Goal: Find contact information: Obtain details needed to contact an individual or organization

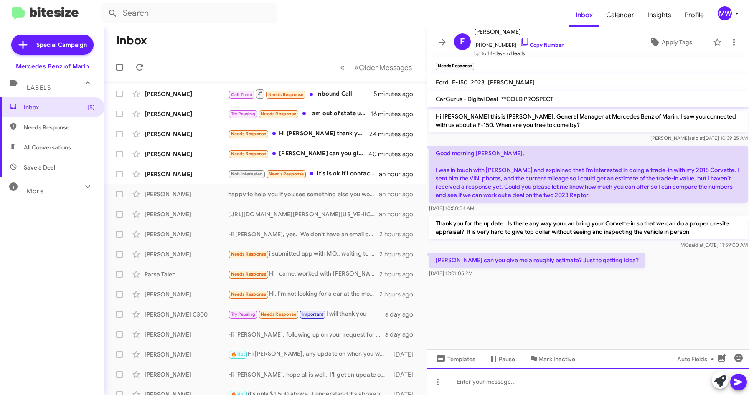
click at [551, 383] on div at bounding box center [588, 381] width 322 height 27
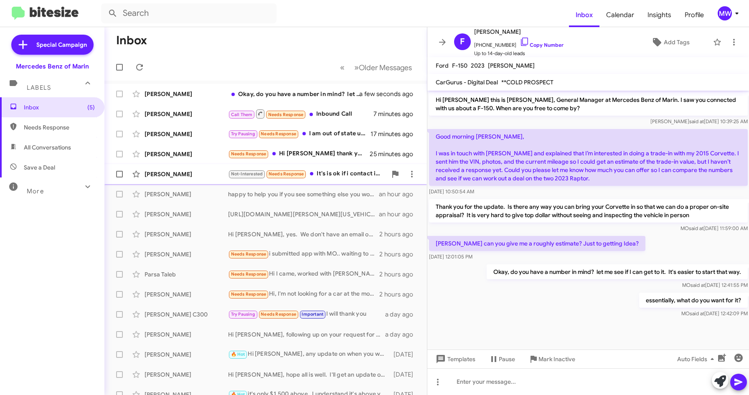
click at [336, 172] on div "Not-Interested Needs Response It's is ok if i contact if i have any questions?" at bounding box center [307, 174] width 159 height 10
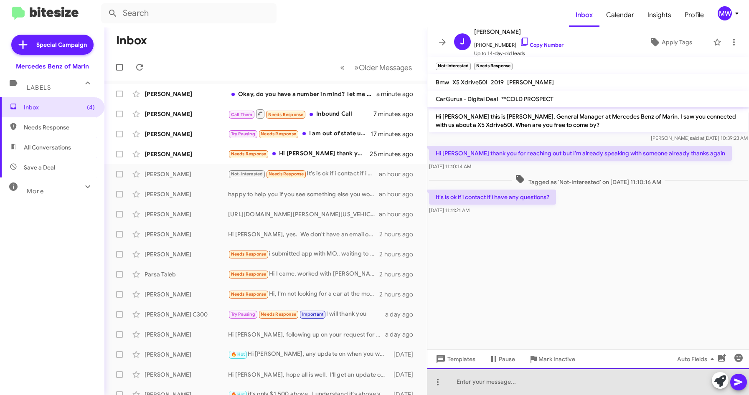
drag, startPoint x: 531, startPoint y: 379, endPoint x: 533, endPoint y: 372, distance: 7.4
click at [531, 380] on div at bounding box center [588, 381] width 322 height 27
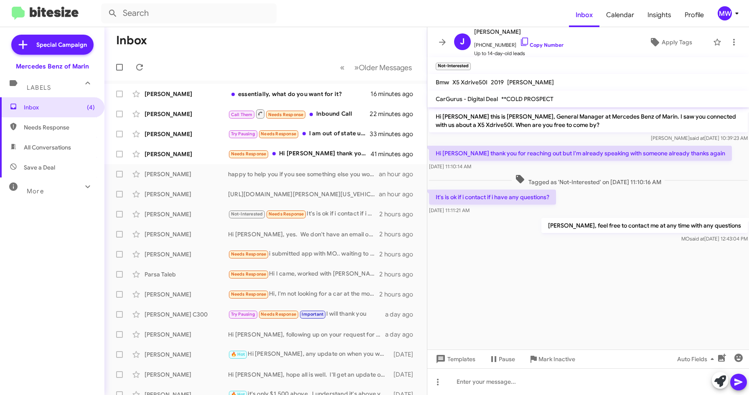
click at [673, 266] on cdk-virtual-scroll-viewport "Hi Joe this is Omar Ibrahimi, General Manager at Mercedes Benz of Marin. I saw …" at bounding box center [588, 228] width 322 height 242
drag, startPoint x: 604, startPoint y: 227, endPoint x: 727, endPoint y: 225, distance: 123.6
click at [727, 225] on p "Joe, feel free to contact me at any time with any questions" at bounding box center [644, 225] width 206 height 15
drag, startPoint x: 727, startPoint y: 225, endPoint x: 599, endPoint y: 263, distance: 133.7
click at [613, 263] on cdk-virtual-scroll-viewport "Hi Joe this is Omar Ibrahimi, General Manager at Mercedes Benz of Marin. I saw …" at bounding box center [588, 228] width 322 height 242
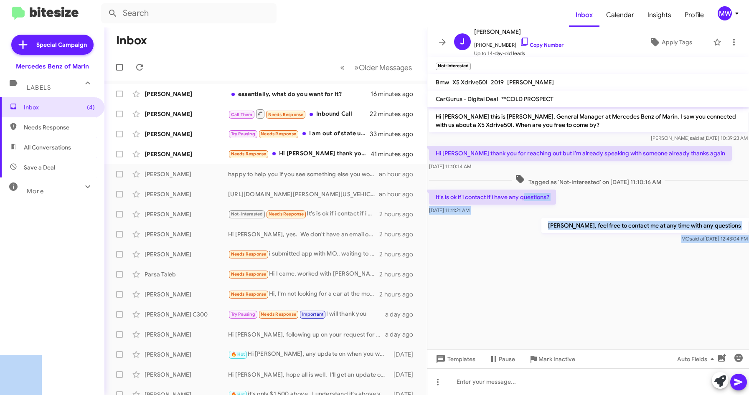
drag, startPoint x: 473, startPoint y: 198, endPoint x: 528, endPoint y: 198, distance: 55.1
drag, startPoint x: 528, startPoint y: 198, endPoint x: 544, endPoint y: 251, distance: 55.2
click at [544, 251] on div at bounding box center [588, 250] width 322 height 10
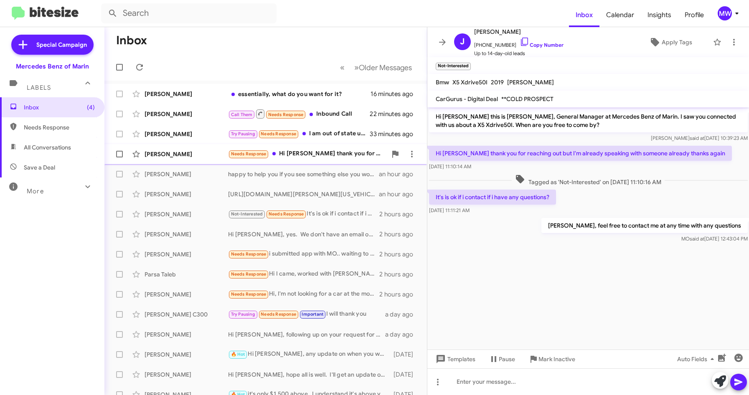
click at [306, 152] on div "Needs Response Hi Omar thank you for everything, but we decided to wait. We wil…" at bounding box center [307, 154] width 159 height 10
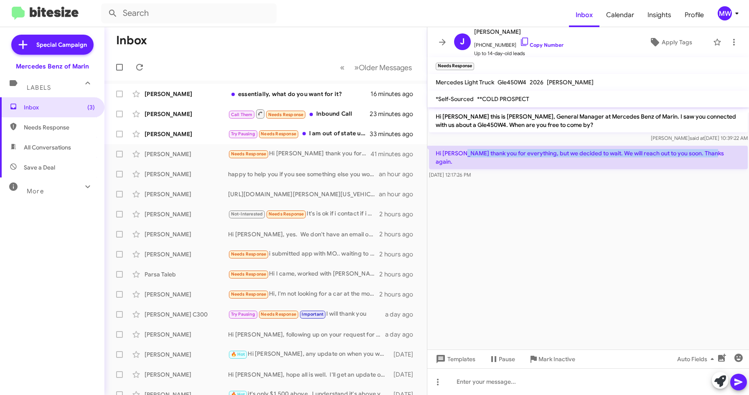
drag, startPoint x: 466, startPoint y: 154, endPoint x: 734, endPoint y: 154, distance: 267.7
click at [734, 154] on div "Hi Omar thank you for everything, but we decided to wait. We will reach out to …" at bounding box center [588, 162] width 322 height 37
drag, startPoint x: 734, startPoint y: 154, endPoint x: 551, endPoint y: 196, distance: 188.2
click at [601, 186] on cdk-virtual-scroll-viewport "Hi Johanna this is Omar Ibrahimi, General Manager at Mercedes Benz of Marin. I …" at bounding box center [588, 228] width 322 height 242
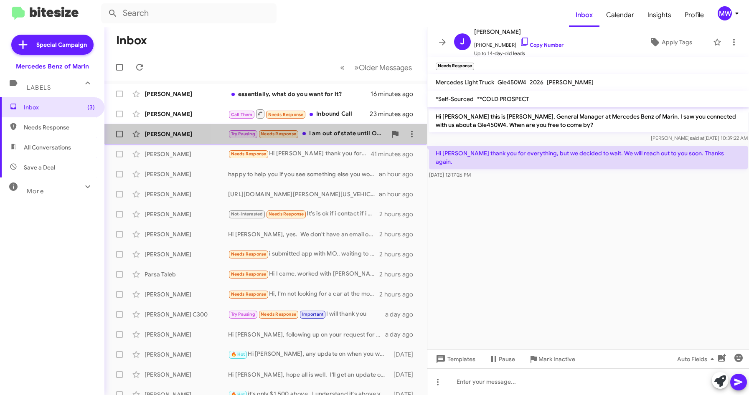
click at [356, 133] on div "Try Pausing Needs Response I am out of state until October But at this time, I …" at bounding box center [307, 134] width 159 height 10
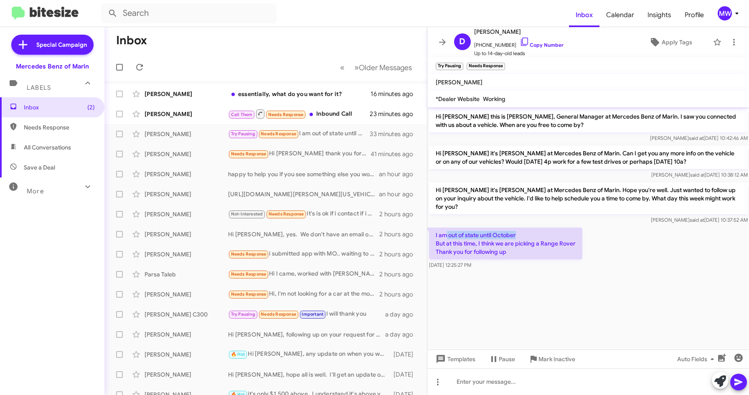
drag, startPoint x: 447, startPoint y: 226, endPoint x: 557, endPoint y: 229, distance: 109.4
click at [557, 229] on p "I am out of state until October But at this time, I think we are picking a Rang…" at bounding box center [505, 244] width 153 height 32
drag, startPoint x: 442, startPoint y: 239, endPoint x: 466, endPoint y: 238, distance: 23.4
click at [466, 238] on p "I am out of state until October But at this time, I think we are picking a Rang…" at bounding box center [505, 244] width 153 height 32
drag, startPoint x: 466, startPoint y: 238, endPoint x: 603, endPoint y: 278, distance: 143.0
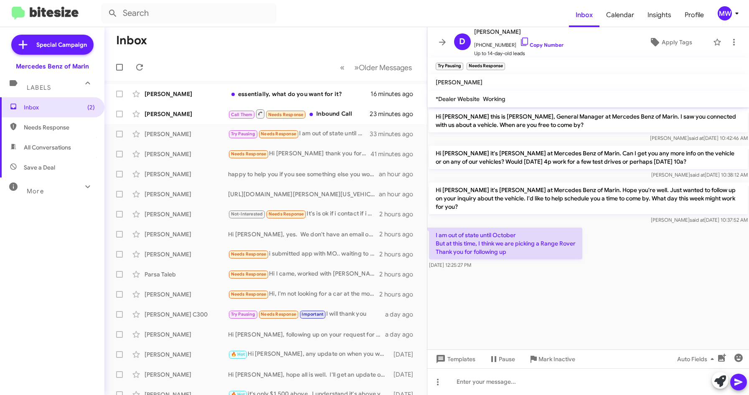
click at [603, 278] on cdk-virtual-scroll-viewport "Hi Donald this is Omar Ibrahimi, General Manager at Mercedes Benz of Marin. I s…" at bounding box center [588, 228] width 322 height 242
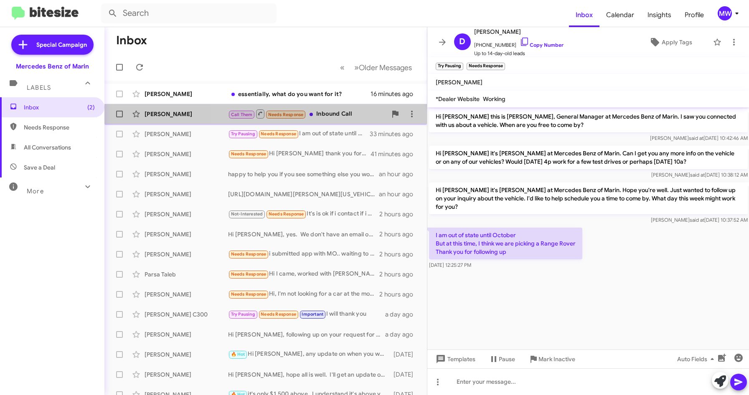
click at [329, 115] on div "Call Them Needs Response Inbound Call" at bounding box center [307, 114] width 159 height 10
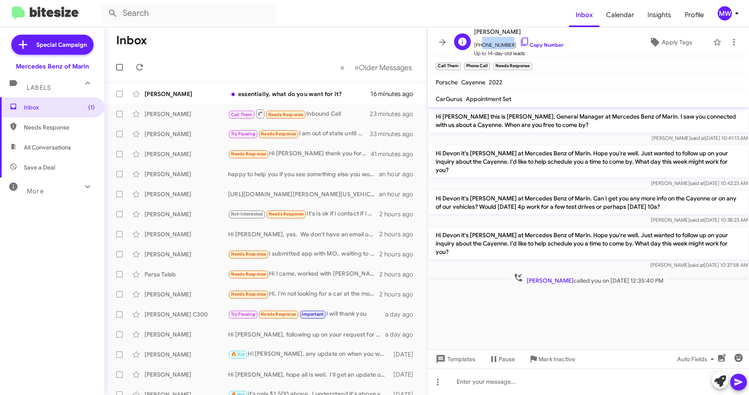
drag, startPoint x: 479, startPoint y: 45, endPoint x: 506, endPoint y: 45, distance: 27.1
click at [506, 45] on span "+17078893406 Copy Number" at bounding box center [518, 43] width 89 height 13
copy span "7078893406"
click at [327, 91] on div "essentially, what do you want for it?" at bounding box center [307, 94] width 159 height 8
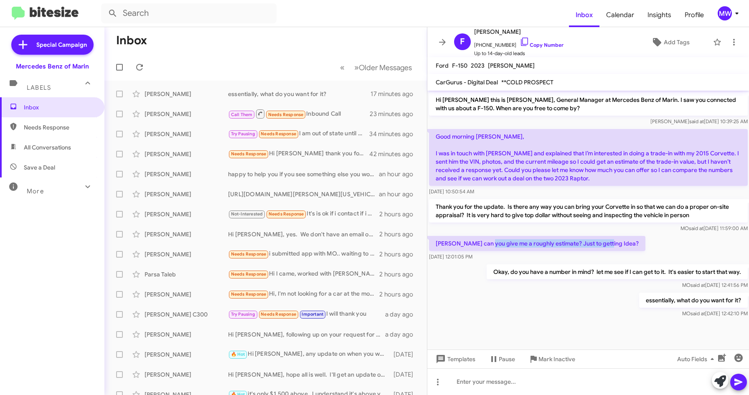
drag, startPoint x: 488, startPoint y: 242, endPoint x: 614, endPoint y: 239, distance: 126.2
click at [614, 239] on div "Omar can you give me a roughly estimate? Just to getting Idea? Sep 25, 2025, 12…" at bounding box center [588, 248] width 322 height 28
click at [314, 91] on div "essentially, what do you want for it?" at bounding box center [307, 94] width 159 height 8
click at [618, 300] on div "essentially, what do you want for it? MO said at Sep 25, 2025, 12:42:10 PM" at bounding box center [588, 305] width 322 height 28
drag, startPoint x: 606, startPoint y: 272, endPoint x: 739, endPoint y: 277, distance: 133.3
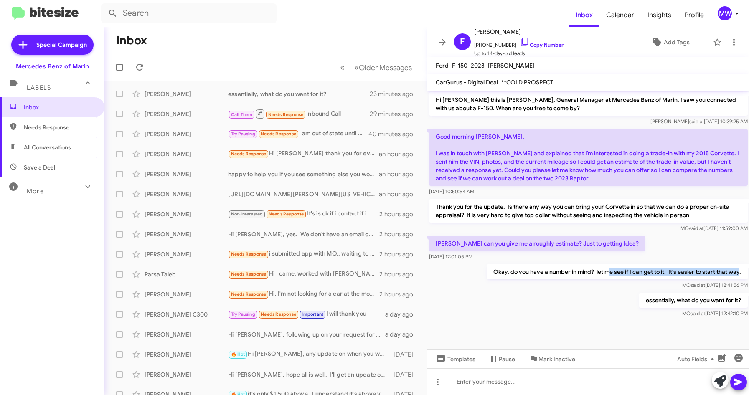
click at [739, 277] on p "Okay, do you have a number in mind? let me see if I can get to it. It's easier …" at bounding box center [616, 271] width 261 height 15
drag, startPoint x: 739, startPoint y: 277, endPoint x: 733, endPoint y: 300, distance: 23.4
click at [733, 300] on p "essentially, what do you want for it?" at bounding box center [693, 300] width 109 height 15
drag, startPoint x: 733, startPoint y: 300, endPoint x: 568, endPoint y: 303, distance: 165.4
click at [578, 302] on div "essentially, what do you want for it? MO said at Sep 25, 2025, 12:42:10 PM" at bounding box center [588, 305] width 322 height 28
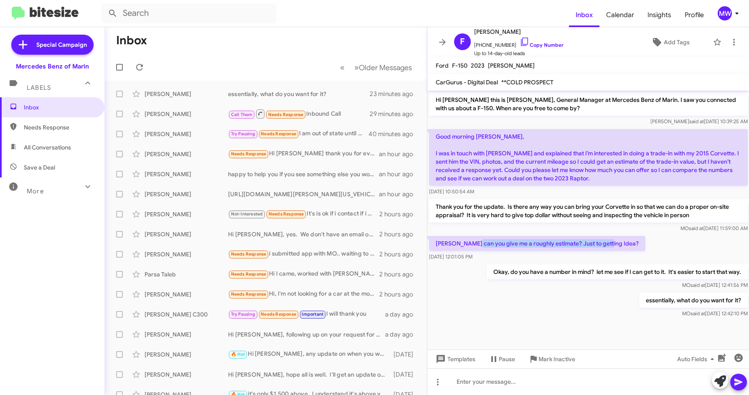
drag, startPoint x: 475, startPoint y: 246, endPoint x: 626, endPoint y: 243, distance: 151.2
click at [626, 243] on div "Omar can you give me a roughly estimate? Just to getting Idea? Sep 25, 2025, 12…" at bounding box center [588, 248] width 322 height 28
drag, startPoint x: 626, startPoint y: 243, endPoint x: 591, endPoint y: 299, distance: 65.7
click at [591, 299] on div "essentially, what do you want for it? MO said at Sep 25, 2025, 12:42:10 PM" at bounding box center [588, 305] width 322 height 28
click at [34, 108] on span "Inbox" at bounding box center [59, 107] width 71 height 8
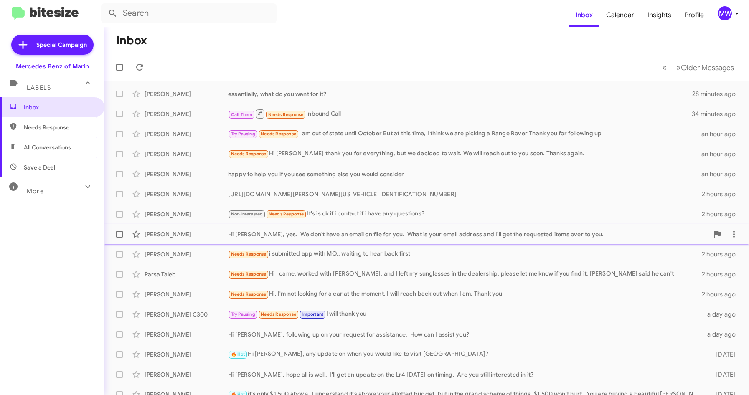
click at [444, 237] on div "Hi [PERSON_NAME], yes. We don't have an email on file for you. What is your ema…" at bounding box center [468, 234] width 481 height 8
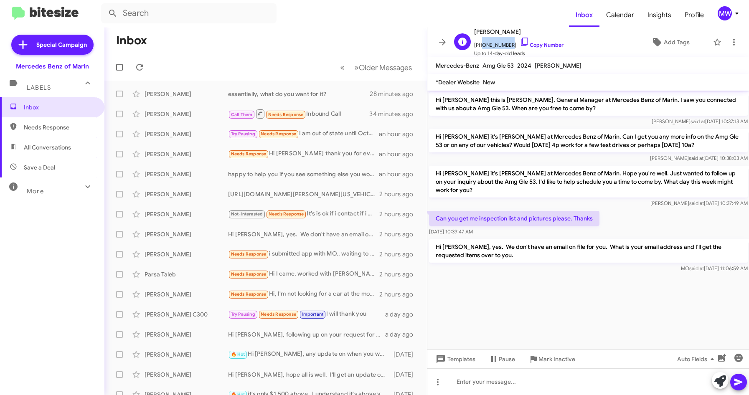
drag, startPoint x: 479, startPoint y: 44, endPoint x: 508, endPoint y: 46, distance: 28.9
click at [508, 46] on span "+16506030095 Copy Number" at bounding box center [518, 43] width 89 height 13
copy span "6506030095"
